Goal: Check status: Check status

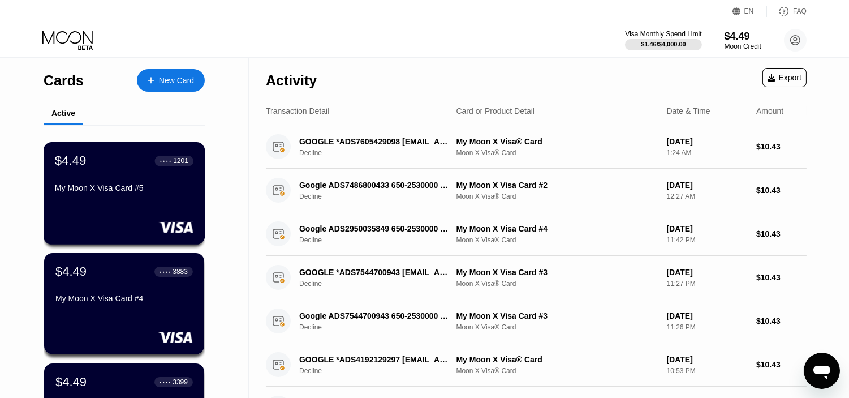
click at [158, 176] on div "$4.49 ● ● ● ● 1201 My Moon X Visa Card #5" at bounding box center [124, 175] width 139 height 44
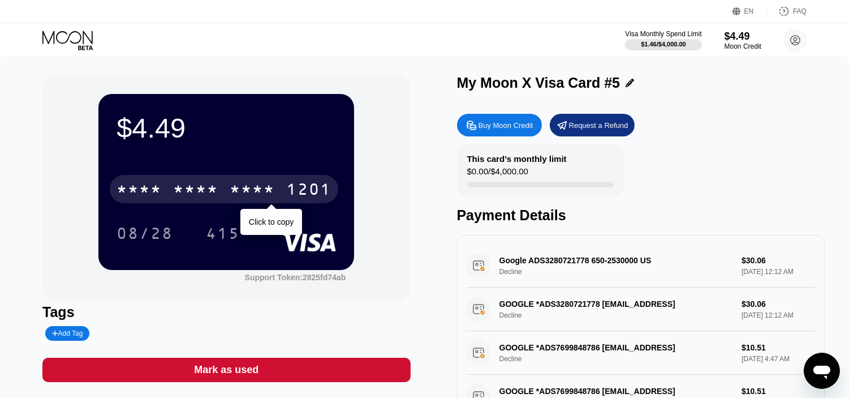
click at [274, 183] on div "* * * *" at bounding box center [252, 191] width 45 height 18
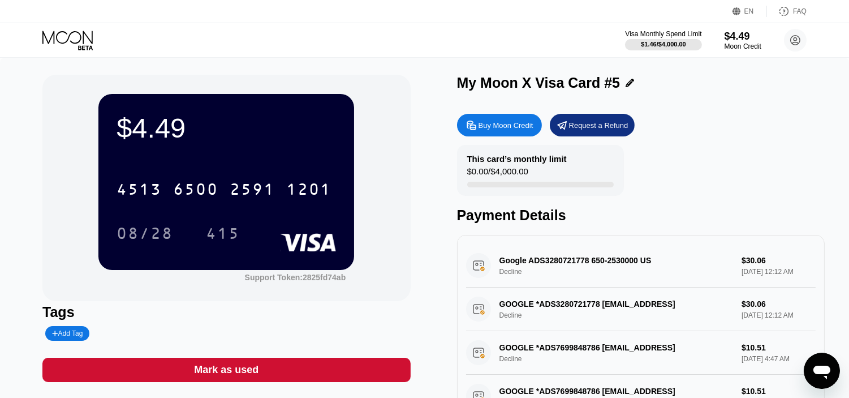
click at [58, 38] on icon at bounding box center [68, 41] width 53 height 20
